Goal: Browse casually: Explore the website without a specific task or goal

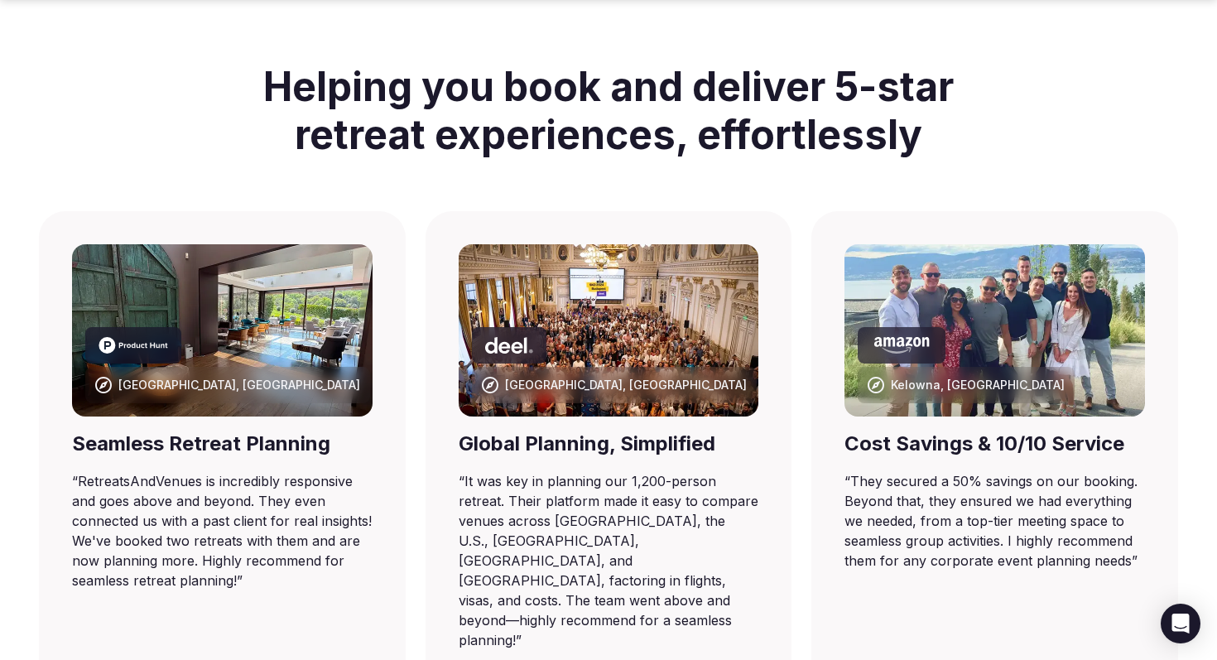
scroll to position [960, 0]
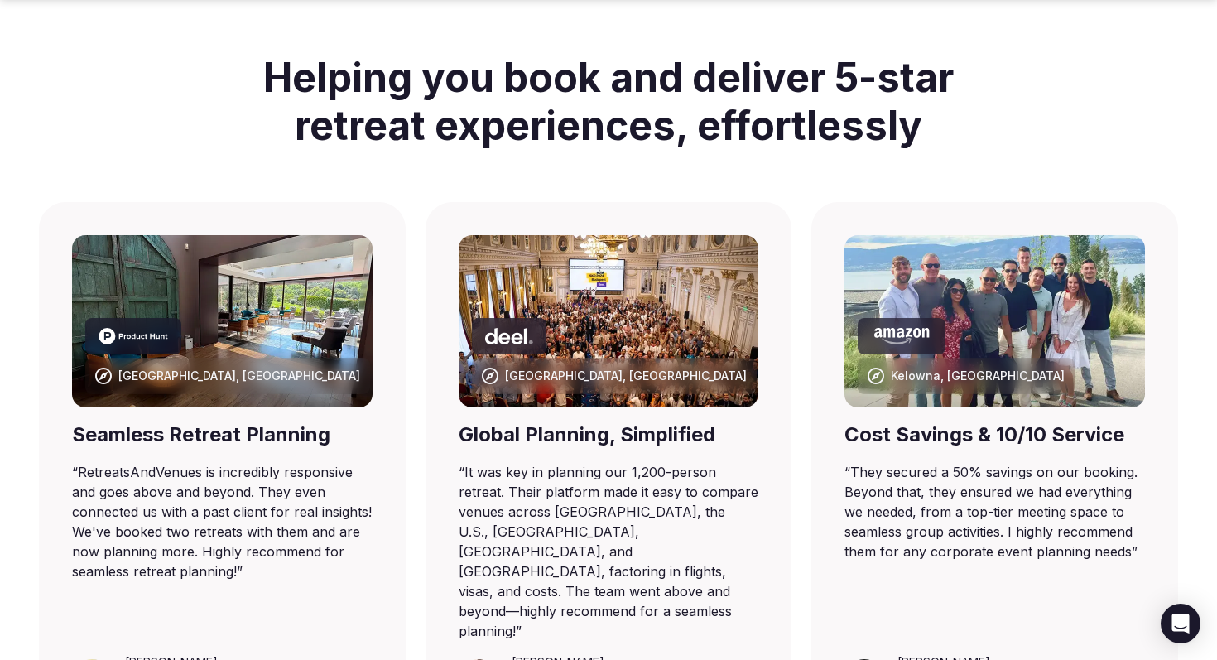
click at [249, 475] on blockquote "“ RetreatsAndVenues is incredibly responsive and goes above and beyond. They ev…" at bounding box center [222, 521] width 301 height 119
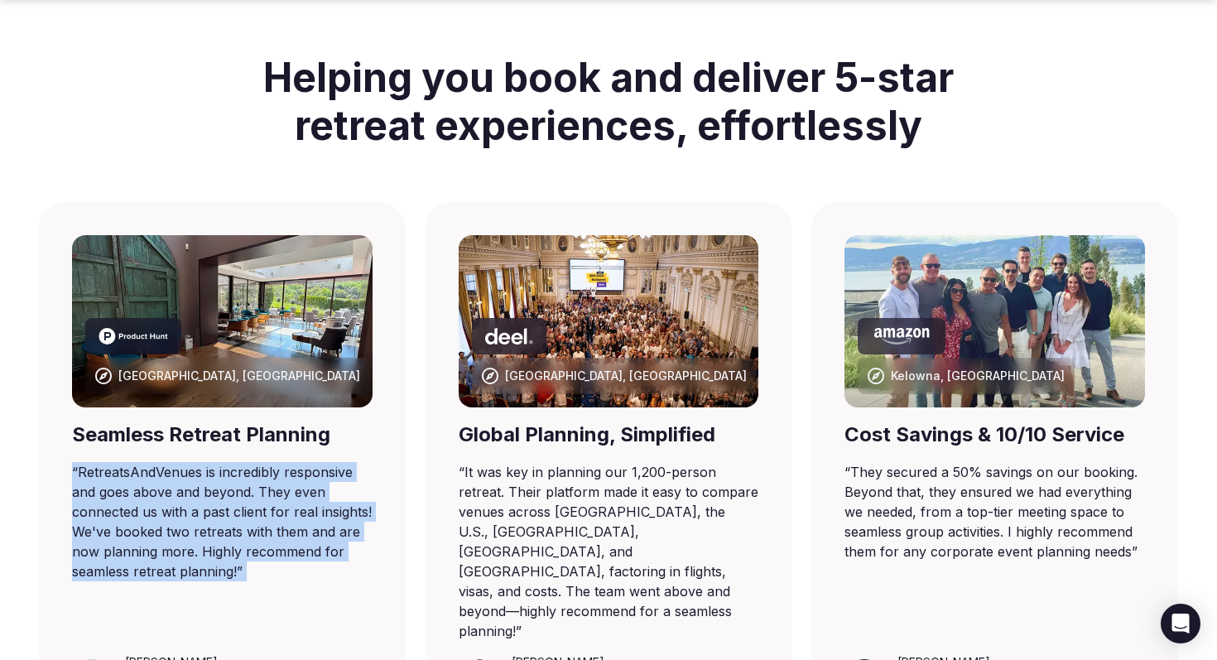
click at [265, 483] on blockquote "“ RetreatsAndVenues is incredibly responsive and goes above and beyond. They ev…" at bounding box center [222, 521] width 301 height 119
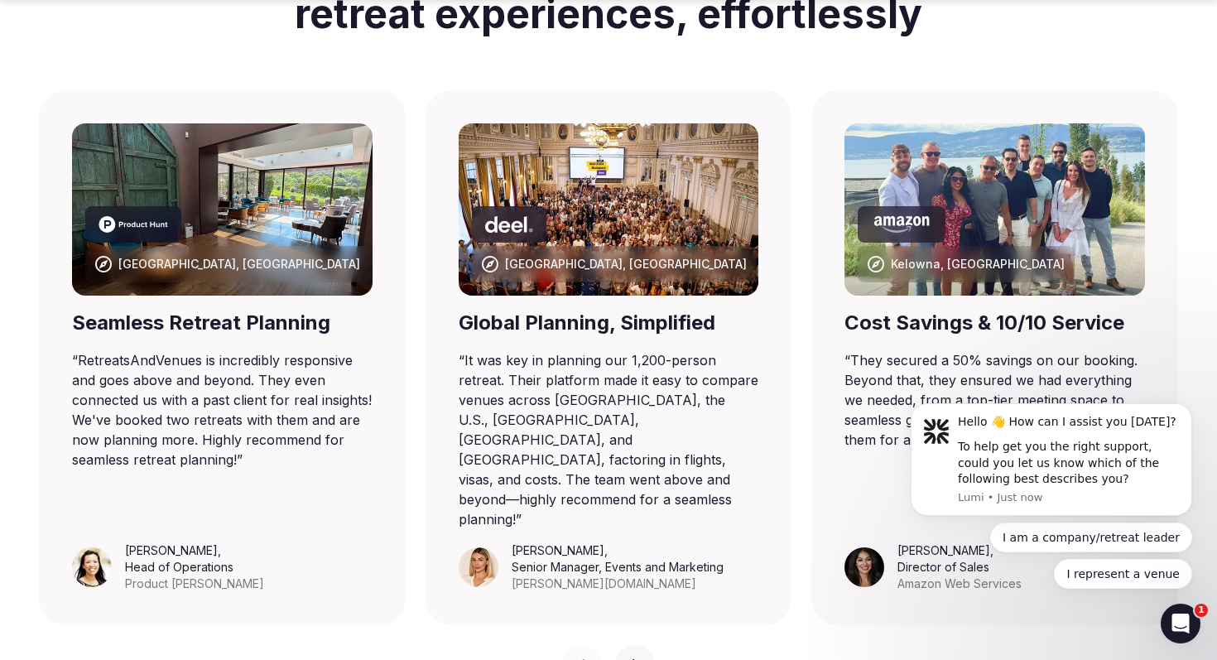
scroll to position [1114, 0]
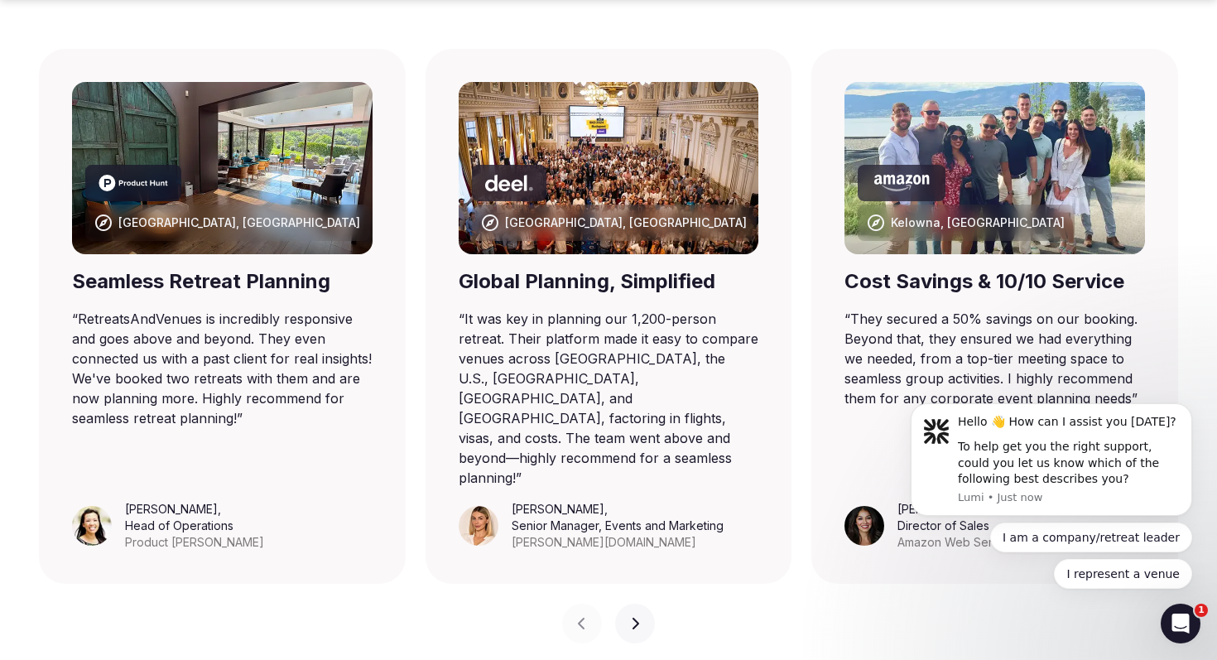
click at [549, 325] on blockquote "“ It was key in planning our 1,200-person retreat. Their platform made it easy …" at bounding box center [609, 398] width 301 height 179
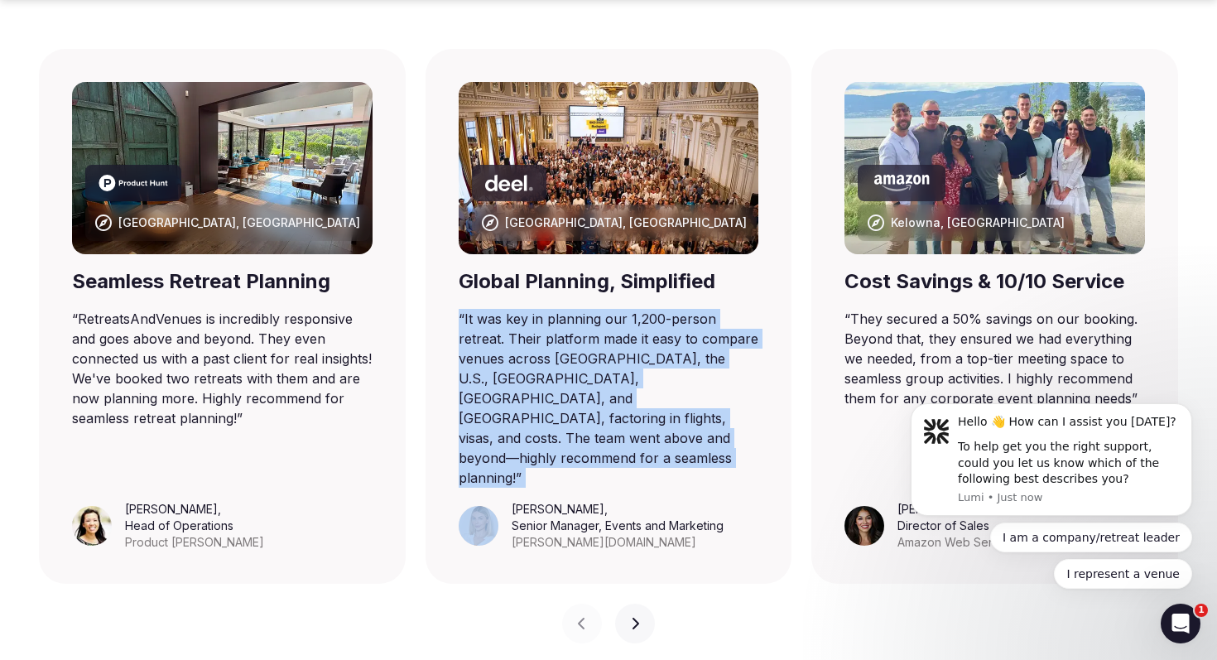
click at [552, 349] on blockquote "“ It was key in planning our 1,200-person retreat. Their platform made it easy …" at bounding box center [609, 398] width 301 height 179
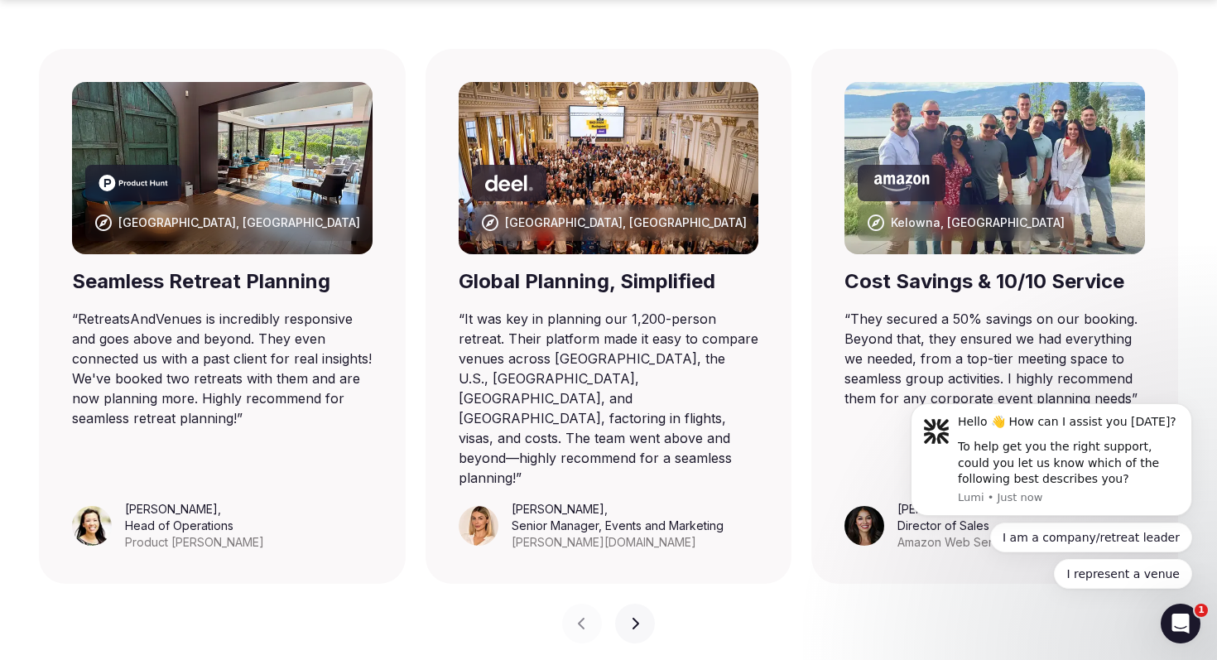
click at [552, 349] on blockquote "“ It was key in planning our 1,200-person retreat. Their platform made it easy …" at bounding box center [609, 398] width 301 height 179
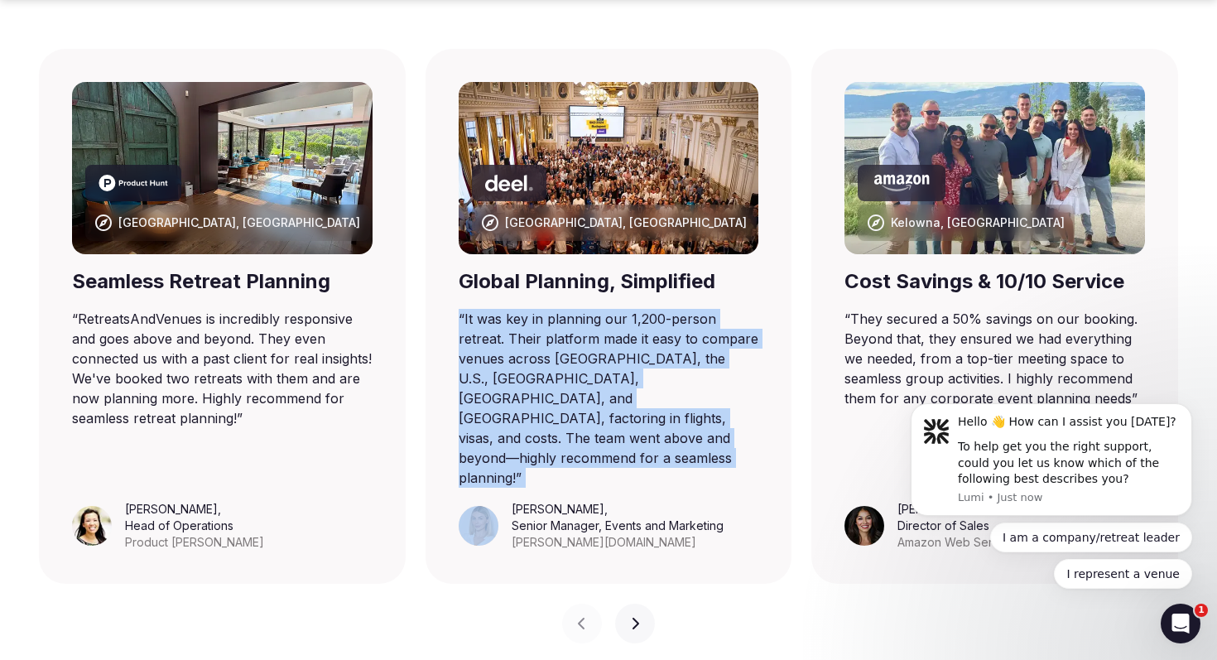
click at [536, 345] on blockquote "“ It was key in planning our 1,200-person retreat. Their platform made it easy …" at bounding box center [609, 398] width 301 height 179
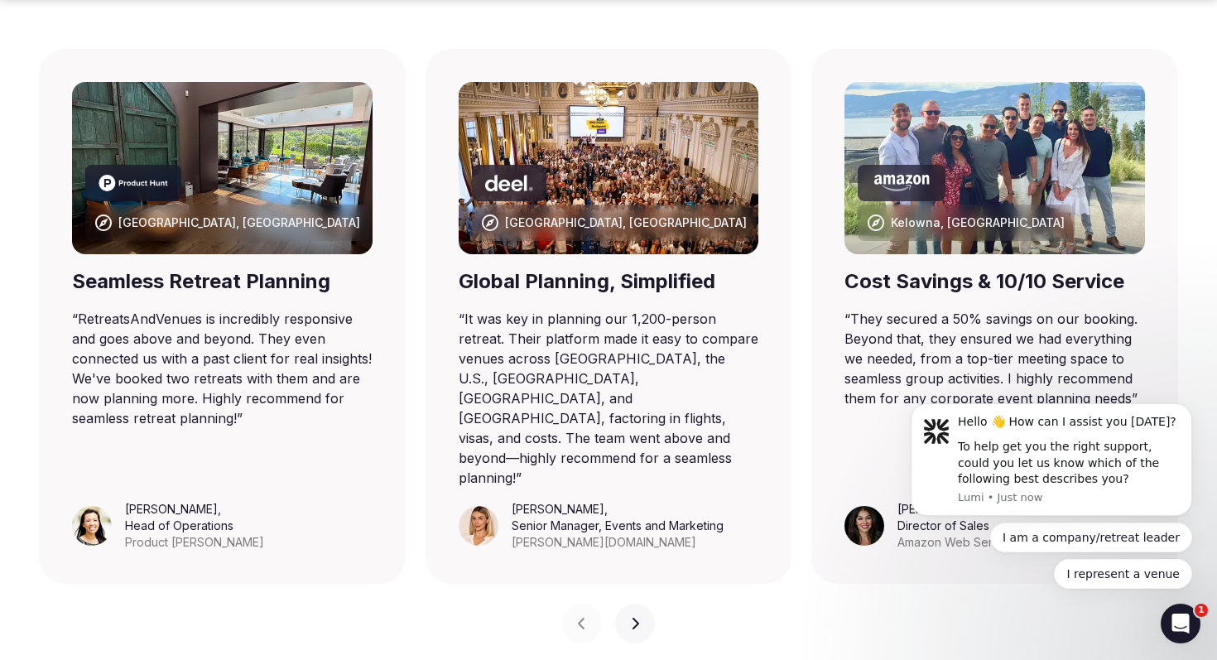
click at [536, 345] on blockquote "“ It was key in planning our 1,200-person retreat. Their platform made it easy …" at bounding box center [609, 398] width 301 height 179
click at [525, 343] on blockquote "“ It was key in planning our 1,200-person retreat. Their platform made it easy …" at bounding box center [609, 398] width 301 height 179
click at [546, 357] on blockquote "“ It was key in planning our 1,200-person retreat. Their platform made it easy …" at bounding box center [609, 398] width 301 height 179
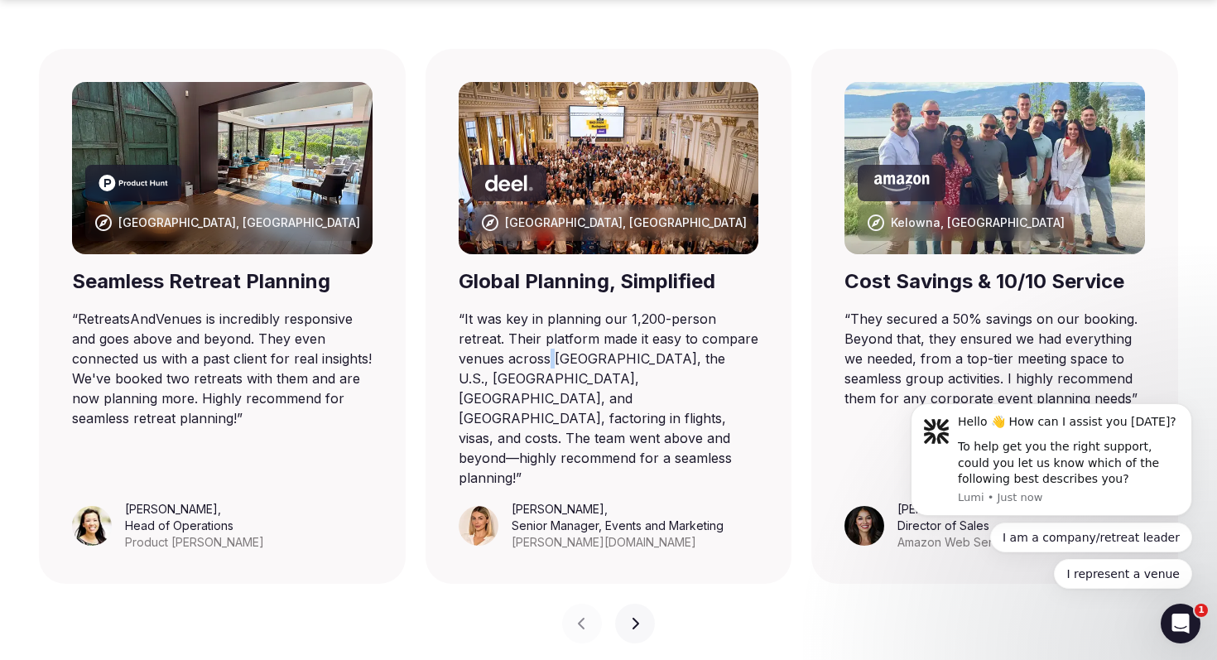
click at [546, 357] on blockquote "“ It was key in planning our 1,200-person retreat. Their platform made it easy …" at bounding box center [609, 398] width 301 height 179
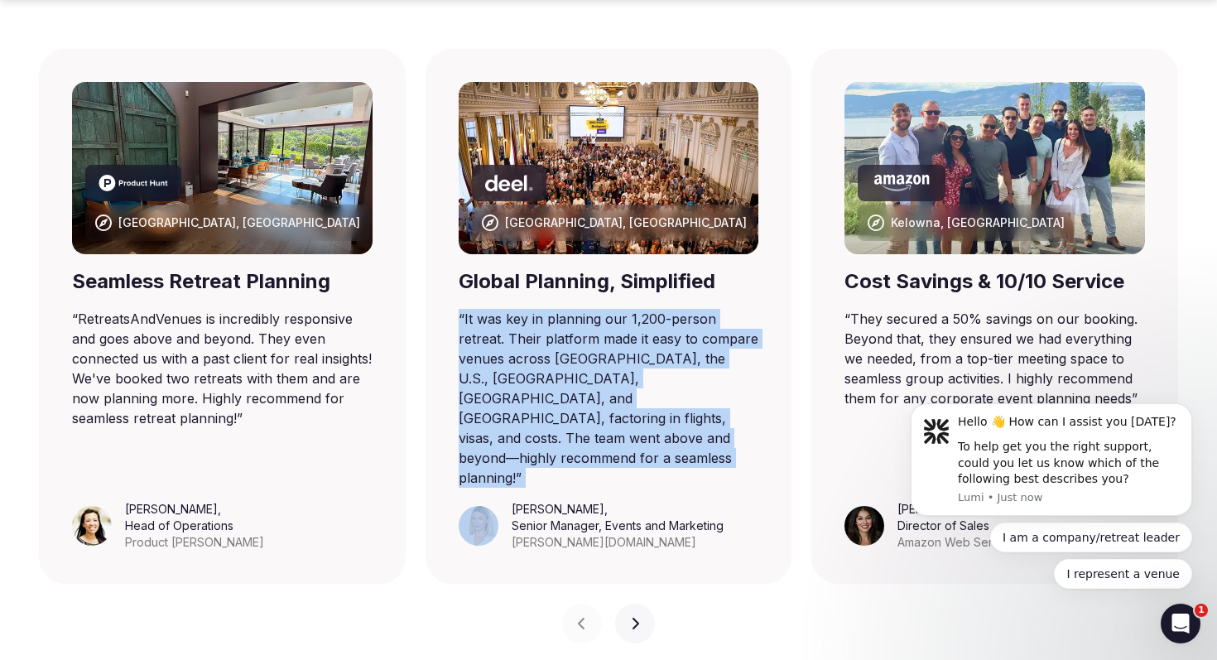
click at [555, 346] on blockquote "“ It was key in planning our 1,200-person retreat. Their platform made it easy …" at bounding box center [609, 398] width 301 height 179
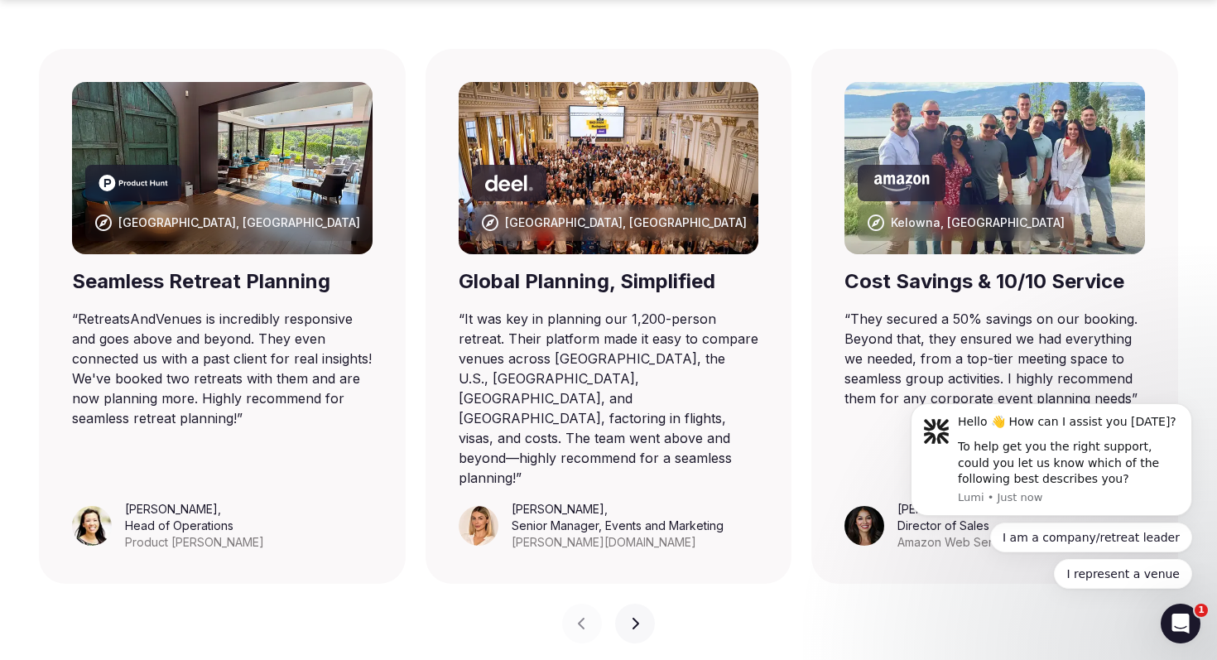
click at [555, 346] on blockquote "“ It was key in planning our 1,200-person retreat. Their platform made it easy …" at bounding box center [609, 398] width 301 height 179
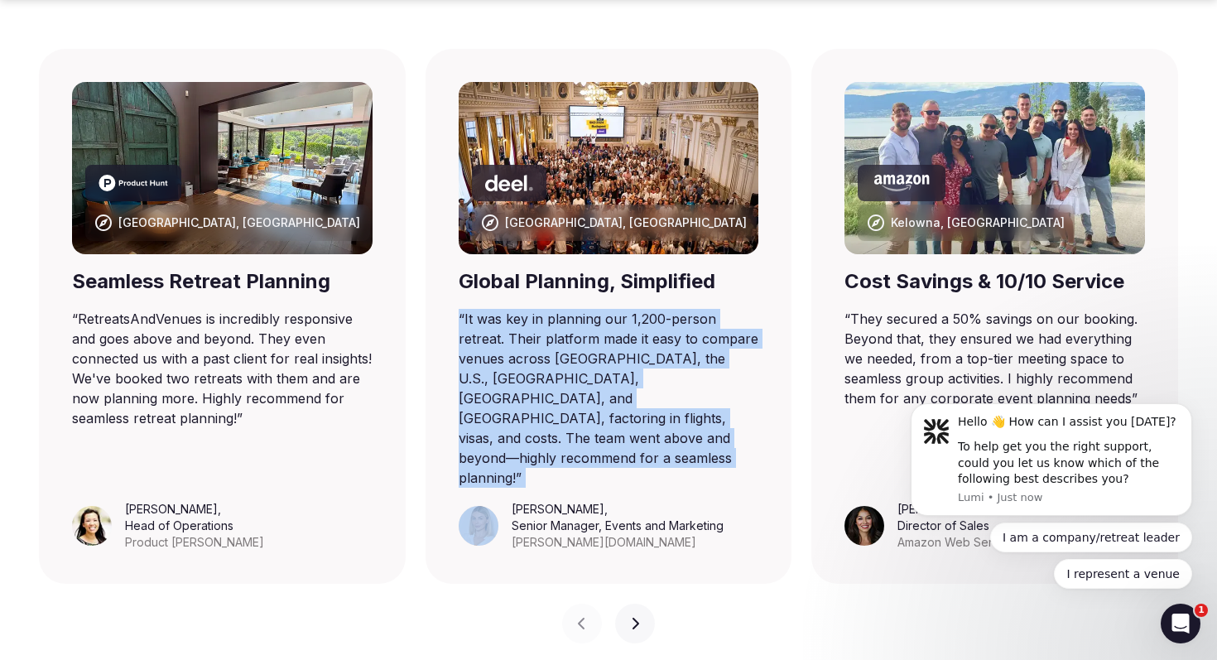
click at [555, 346] on blockquote "“ It was key in planning our 1,200-person retreat. Their platform made it easy …" at bounding box center [609, 398] width 301 height 179
click at [547, 366] on blockquote "“ It was key in planning our 1,200-person retreat. Their platform made it easy …" at bounding box center [609, 398] width 301 height 179
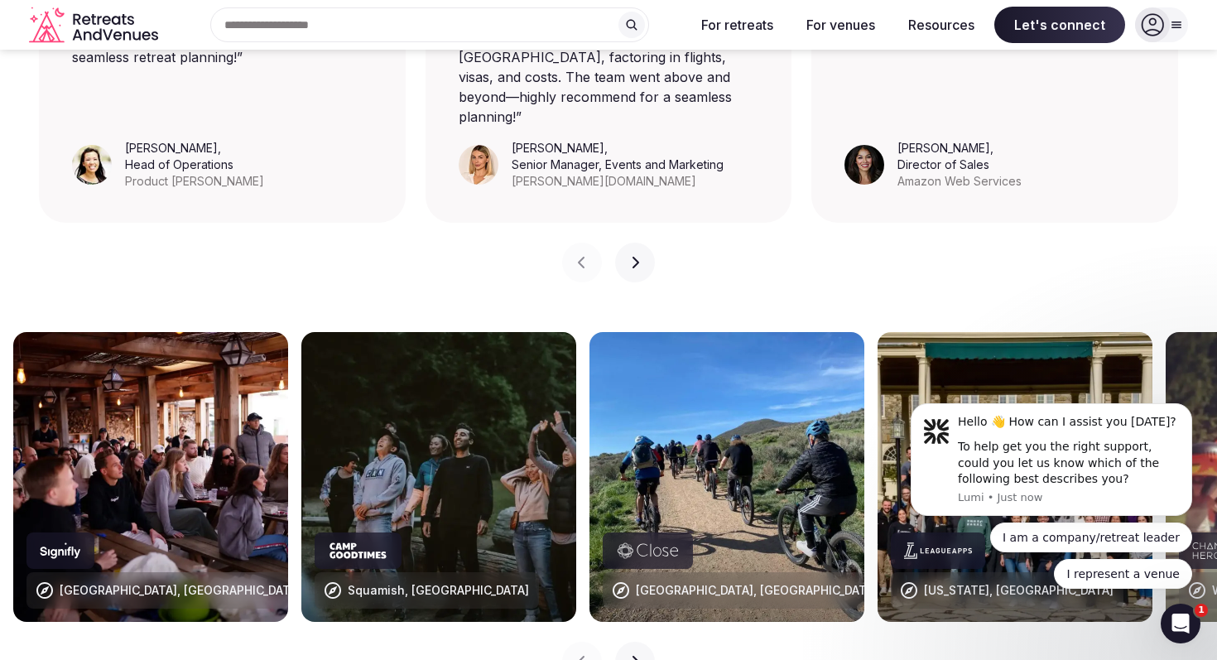
scroll to position [1451, 0]
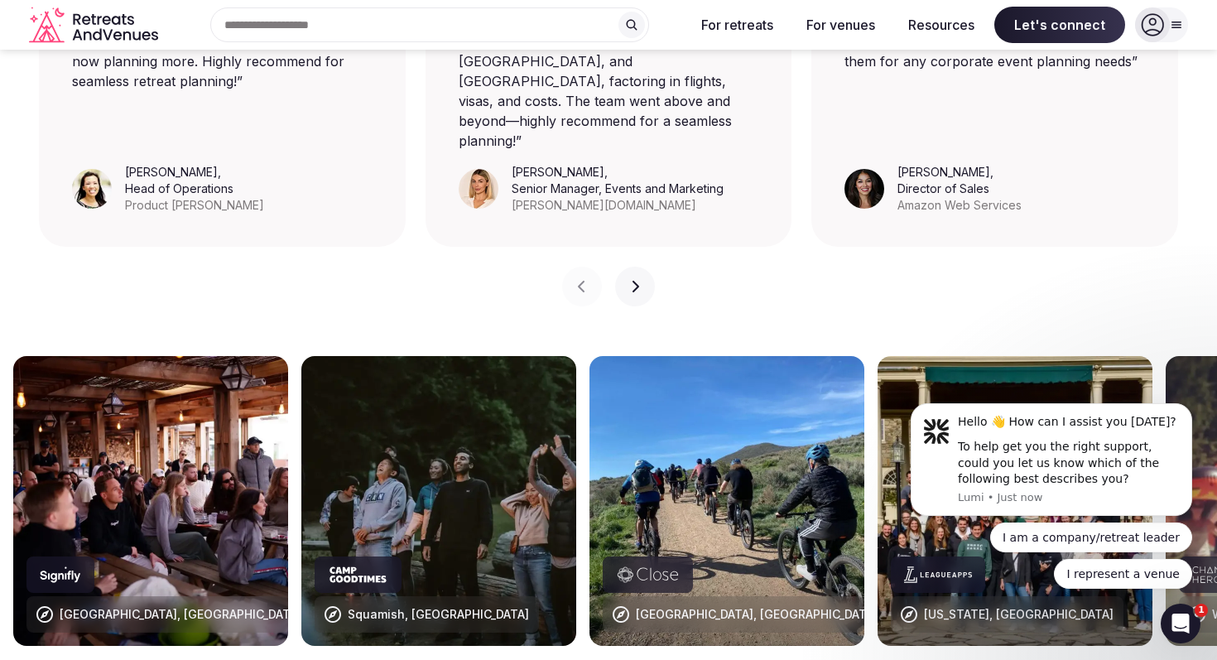
click at [641, 267] on button "Next slide" at bounding box center [635, 287] width 40 height 40
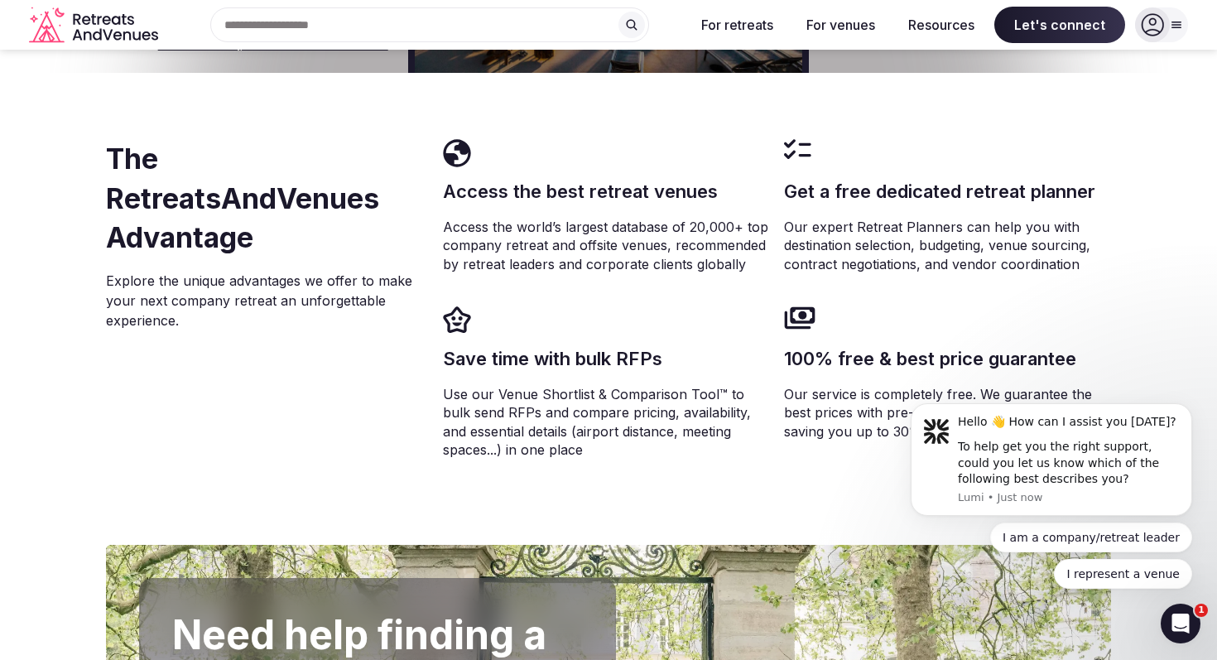
scroll to position [3015, 0]
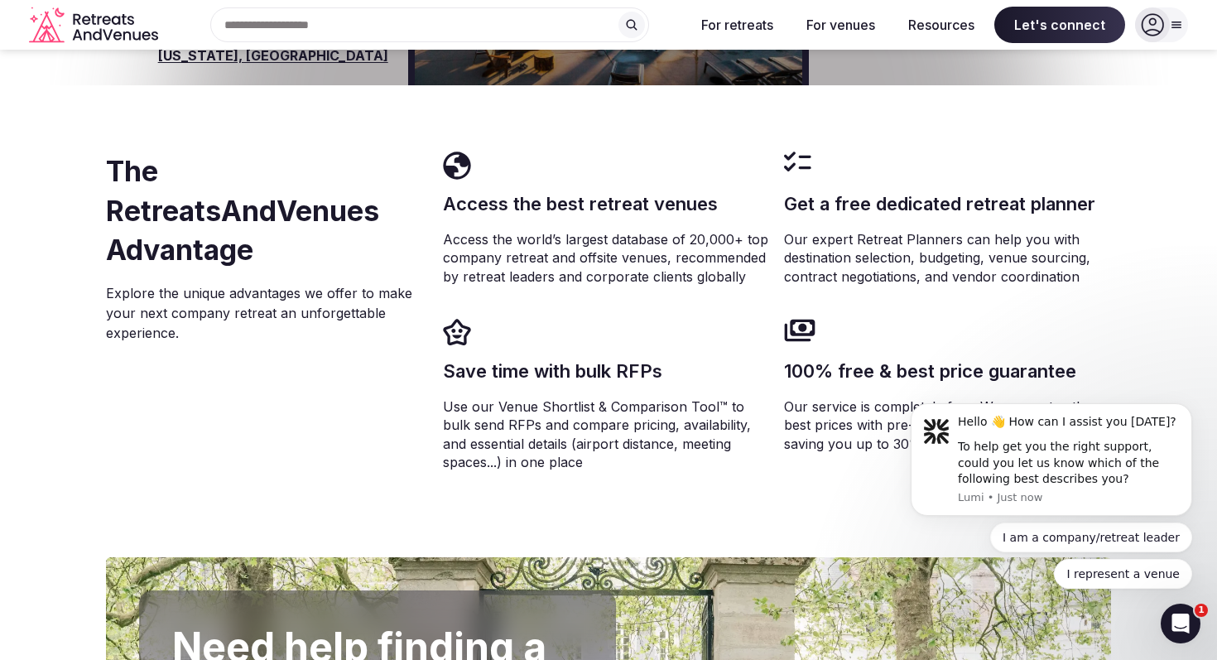
click at [813, 230] on p "Our expert Retreat Planners can help you with destination selection, budgeting,…" at bounding box center [947, 257] width 327 height 55
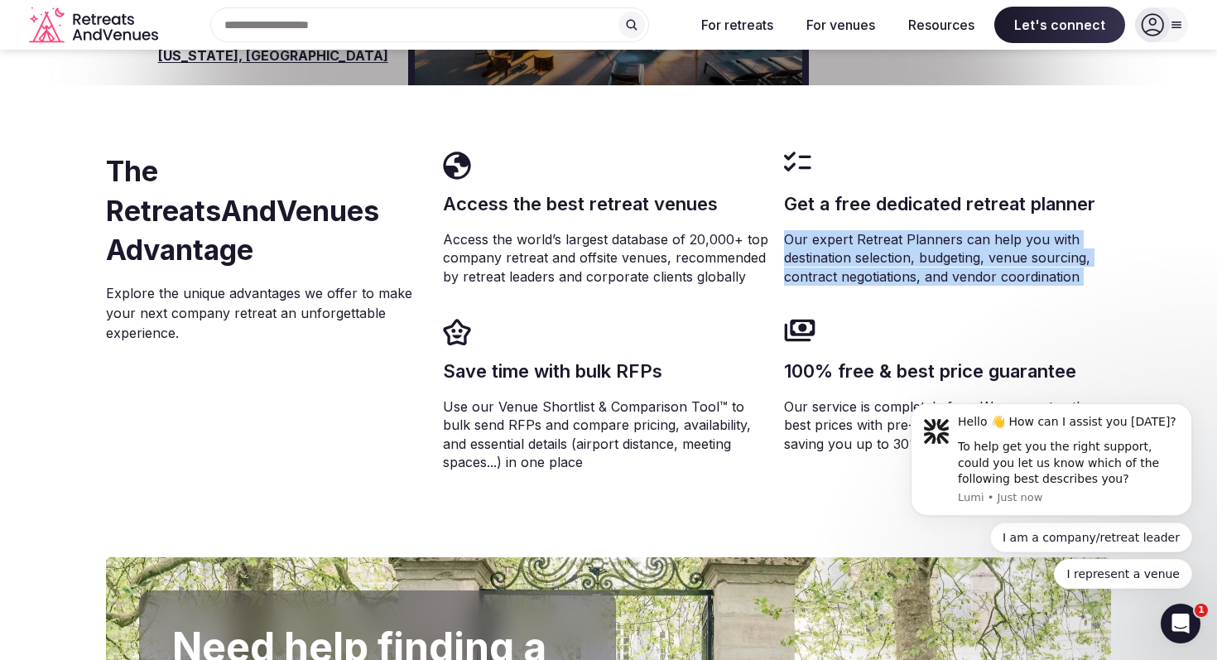
click at [618, 230] on p "Access the world’s largest database of 20,000+ top company retreat and offsite …" at bounding box center [606, 257] width 327 height 55
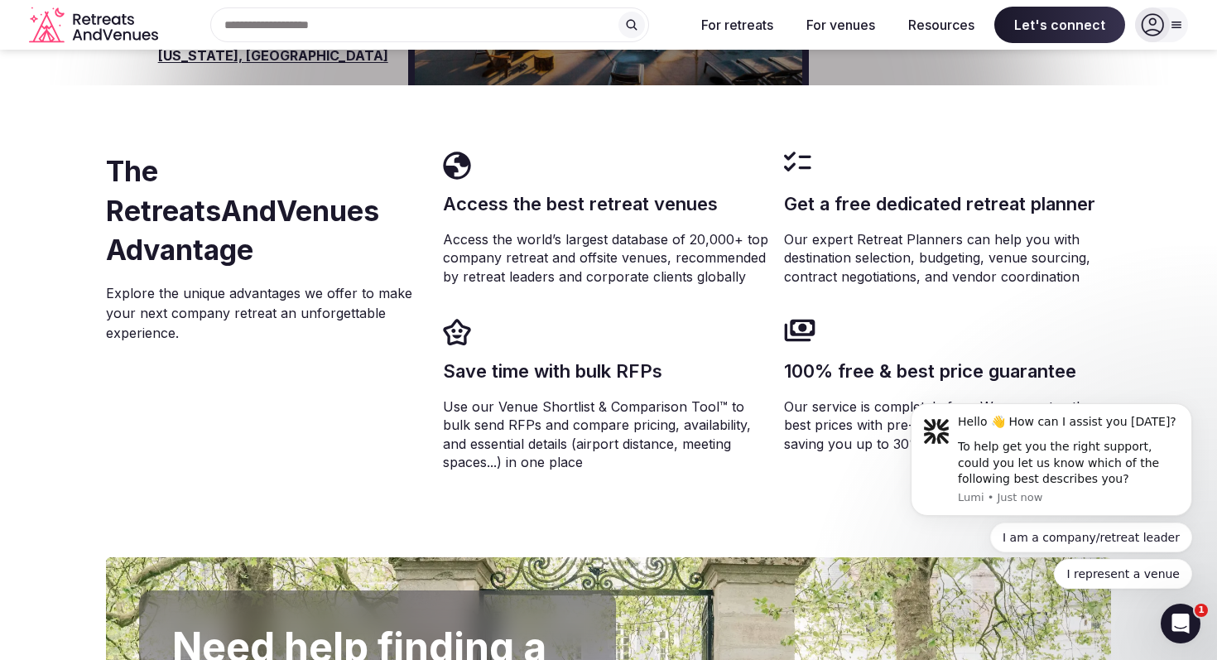
click at [618, 230] on p "Access the world’s largest database of 20,000+ top company retreat and offsite …" at bounding box center [606, 257] width 327 height 55
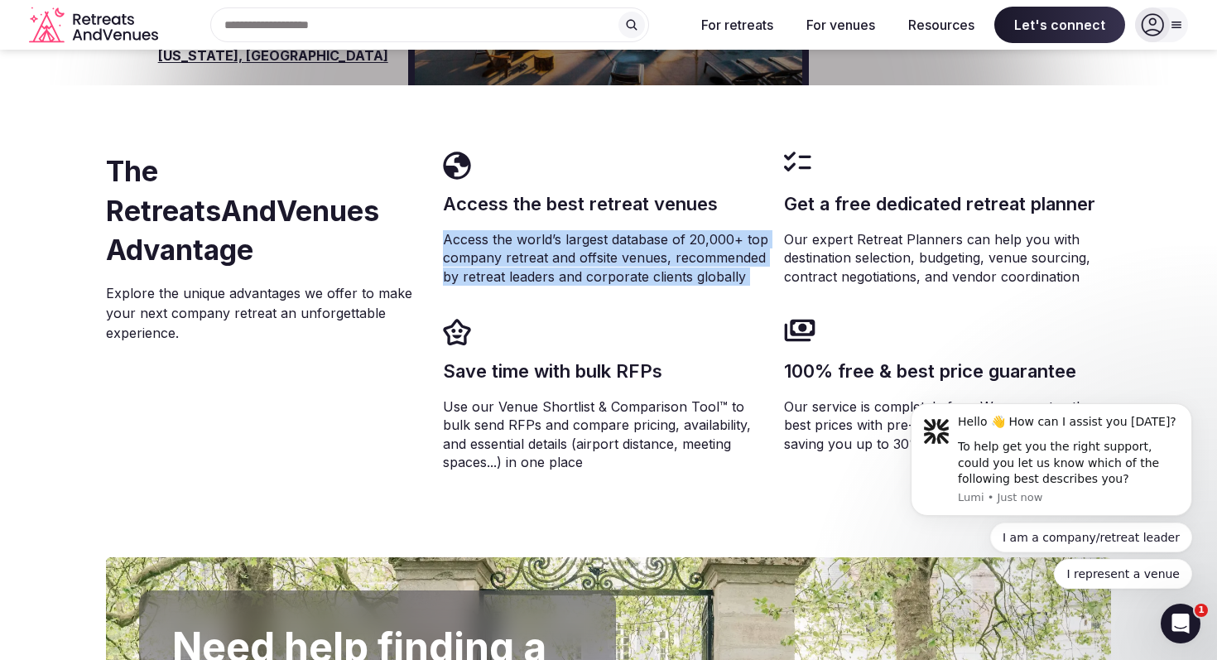
click at [580, 246] on div "Access the best retreat venues Access the world’s largest database of 20,000+ t…" at bounding box center [777, 321] width 668 height 339
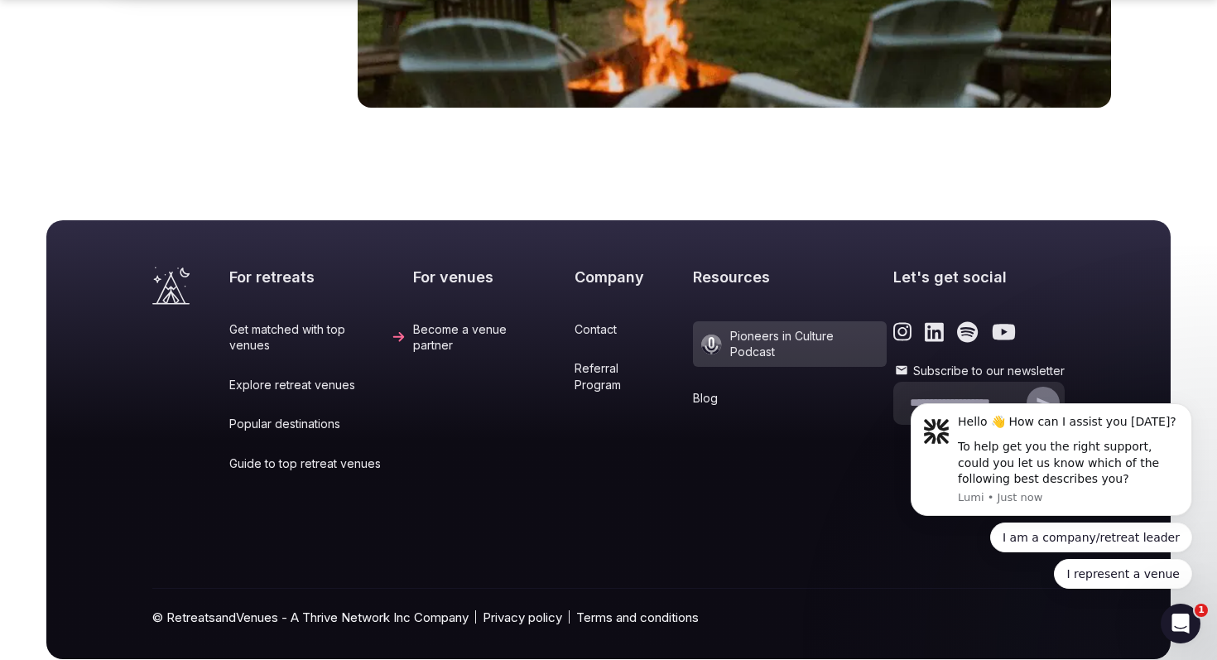
scroll to position [6897, 0]
